Goal: Complete application form: Complete application form

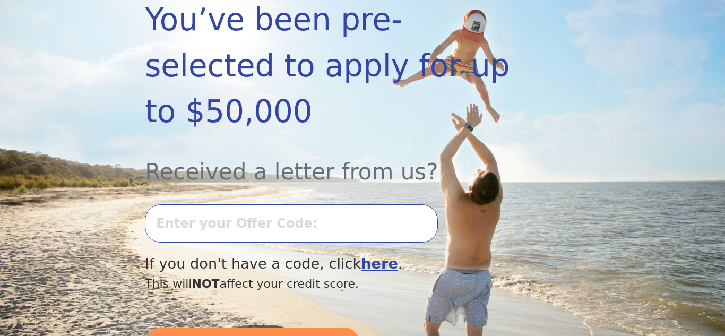
scroll to position [191, 0]
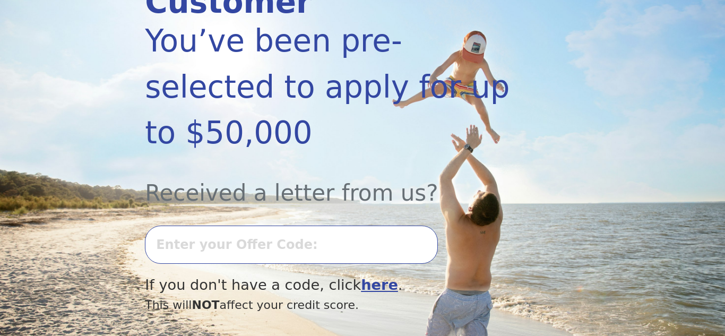
click at [200, 226] on input "text" at bounding box center [291, 245] width 293 height 38
type input "0813K-460590"
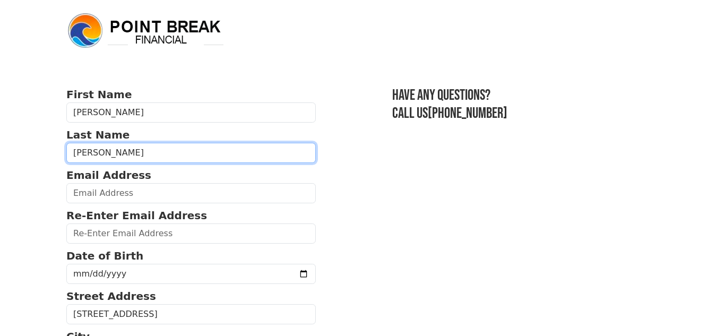
drag, startPoint x: 109, startPoint y: 151, endPoint x: 58, endPoint y: 147, distance: 51.1
click at [58, 147] on body "First Name Veronica Last Name Nielsen Email Address Re-Enter Email Address Date…" at bounding box center [362, 168] width 725 height 336
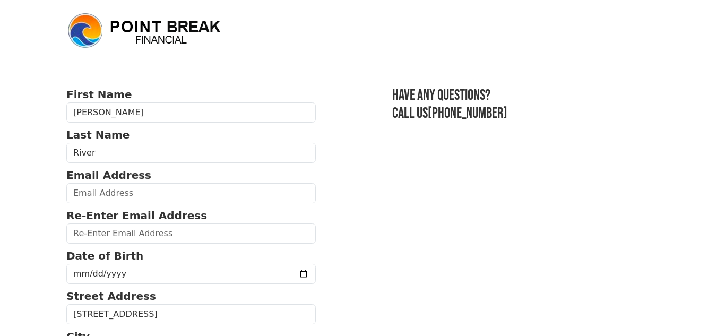
click at [364, 37] on header at bounding box center [362, 30] width 605 height 61
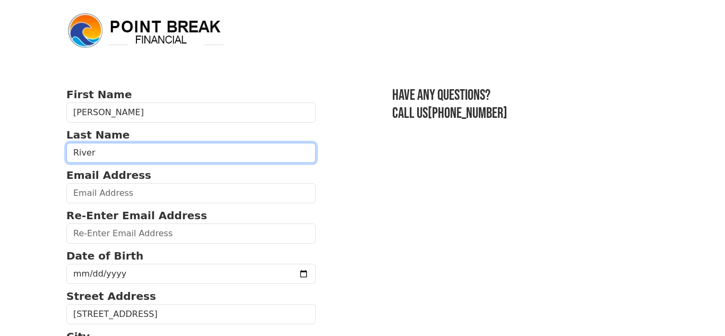
click at [127, 157] on input "River" at bounding box center [190, 153] width 249 height 20
type input "Rivera"
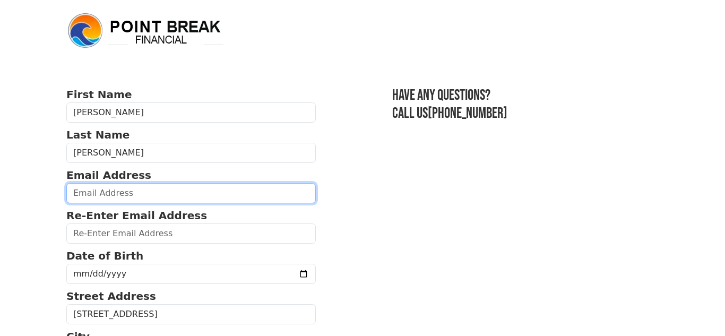
click at [129, 195] on input "email" at bounding box center [190, 193] width 249 height 20
type input "vnielsen320@gmail.com"
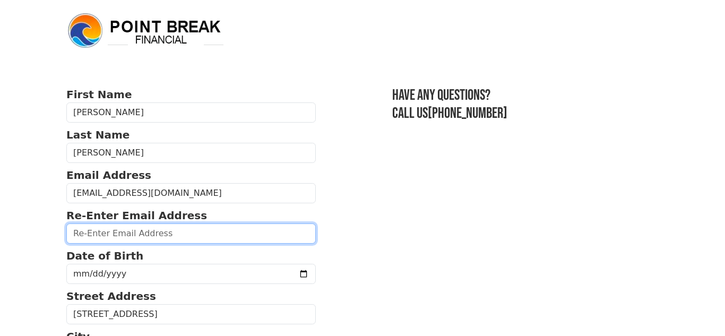
click at [128, 233] on input "email" at bounding box center [190, 233] width 249 height 20
type input "vnielsen320@gmail.com"
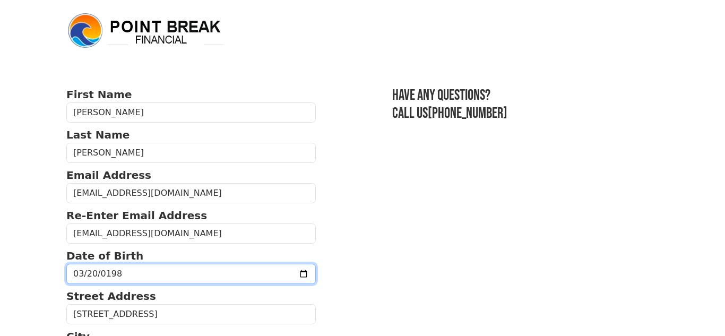
type input "1984-03-20"
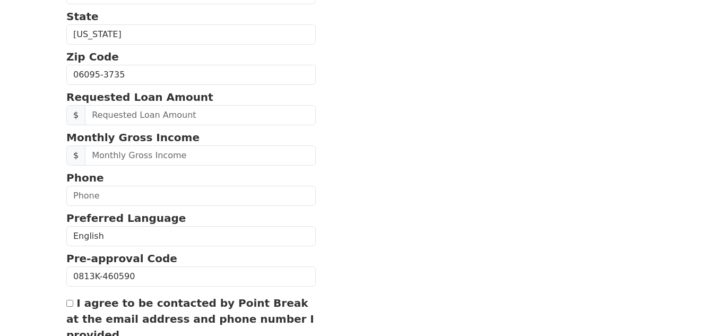
scroll to position [361, 0]
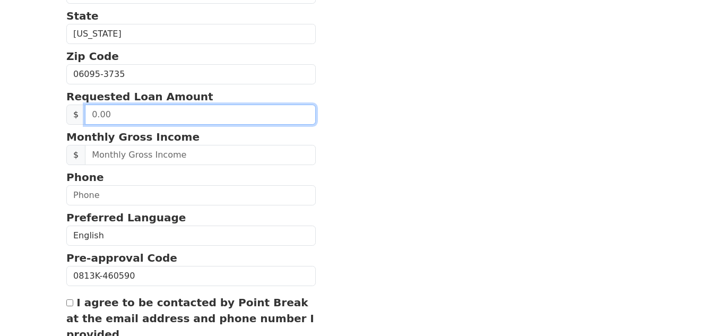
click at [118, 122] on input "text" at bounding box center [200, 115] width 231 height 20
drag, startPoint x: 123, startPoint y: 117, endPoint x: 87, endPoint y: 119, distance: 36.7
click at [87, 119] on input "text" at bounding box center [200, 115] width 231 height 20
type input "40,000.00"
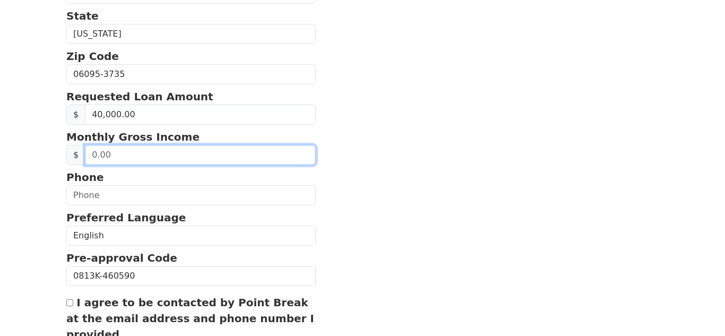
click at [97, 159] on input "text" at bounding box center [200, 155] width 231 height 20
drag, startPoint x: 113, startPoint y: 155, endPoint x: 87, endPoint y: 153, distance: 25.5
click at [87, 153] on input "text" at bounding box center [200, 155] width 231 height 20
drag, startPoint x: 144, startPoint y: 153, endPoint x: 129, endPoint y: 156, distance: 15.1
click at [129, 156] on input "text" at bounding box center [200, 155] width 231 height 20
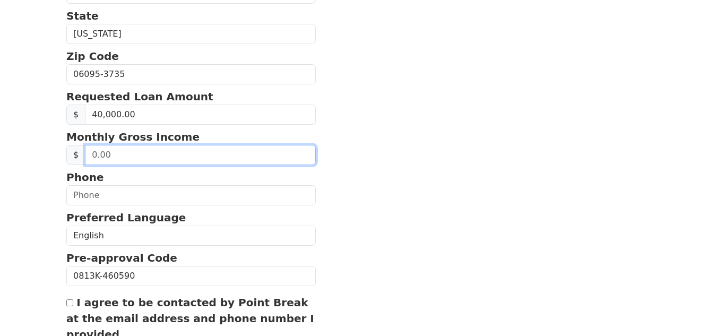
drag, startPoint x: 129, startPoint y: 156, endPoint x: 75, endPoint y: 158, distance: 54.2
click at [75, 158] on div "$" at bounding box center [190, 155] width 249 height 20
type input "7.00"
type input "121,000.00"
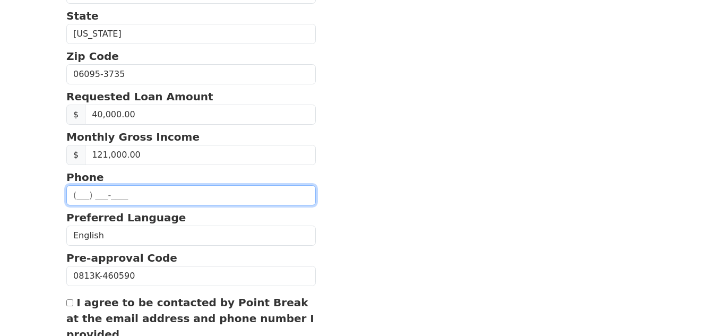
click at [225, 192] on input "text" at bounding box center [190, 195] width 249 height 20
type input "(860) 818-3124"
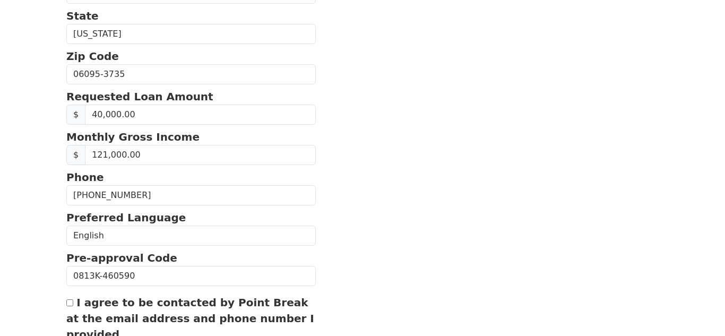
click at [73, 304] on input "I agree to be contacted by Point Break at the email address and phone number I …" at bounding box center [69, 302] width 7 height 7
checkbox input "true"
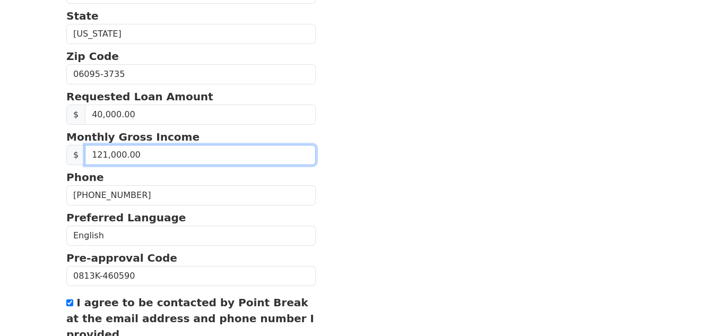
drag, startPoint x: 105, startPoint y: 155, endPoint x: 79, endPoint y: 157, distance: 25.6
click at [79, 157] on div "$ 121,000.00" at bounding box center [190, 155] width 249 height 20
type input "0.00"
type input "52,000.00"
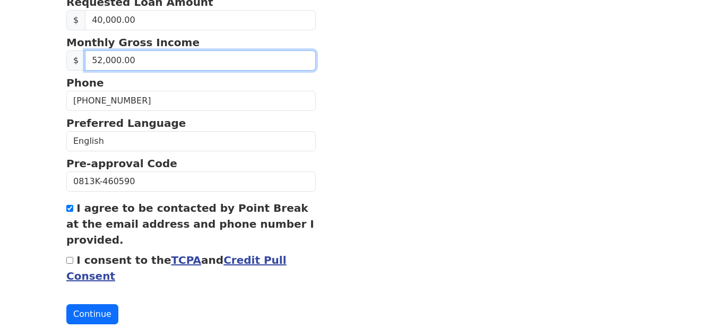
scroll to position [476, 0]
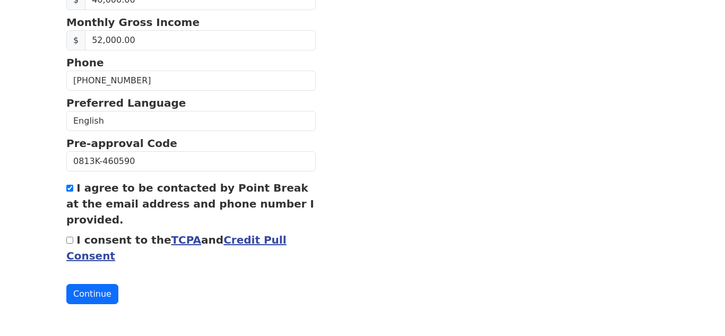
click at [71, 239] on input "I consent to the TCPA and Credit Pull Consent" at bounding box center [69, 240] width 7 height 7
checkbox input "true"
click at [99, 295] on button "Continue" at bounding box center [92, 294] width 52 height 20
